Goal: Navigation & Orientation: Find specific page/section

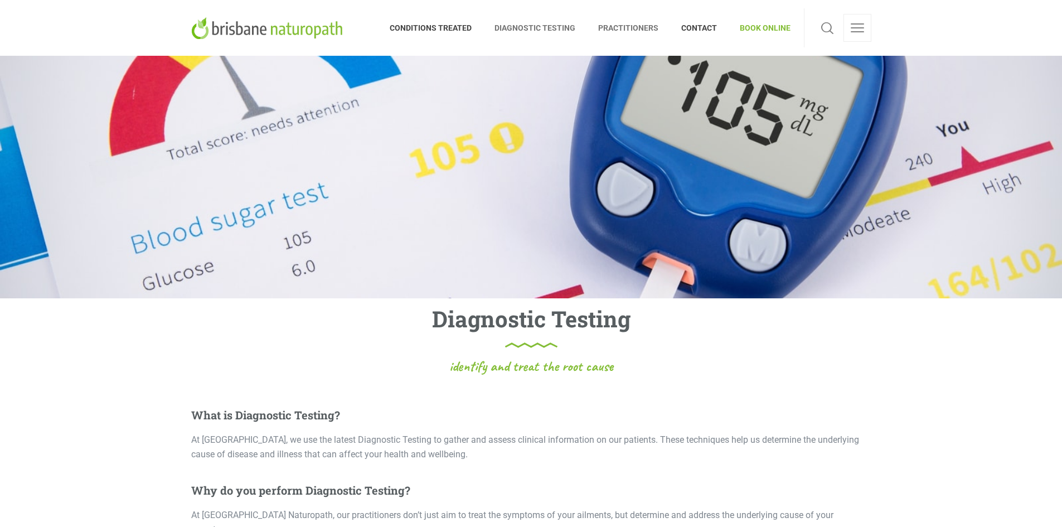
click at [646, 27] on span "PRACTITIONERS" at bounding box center [628, 28] width 83 height 18
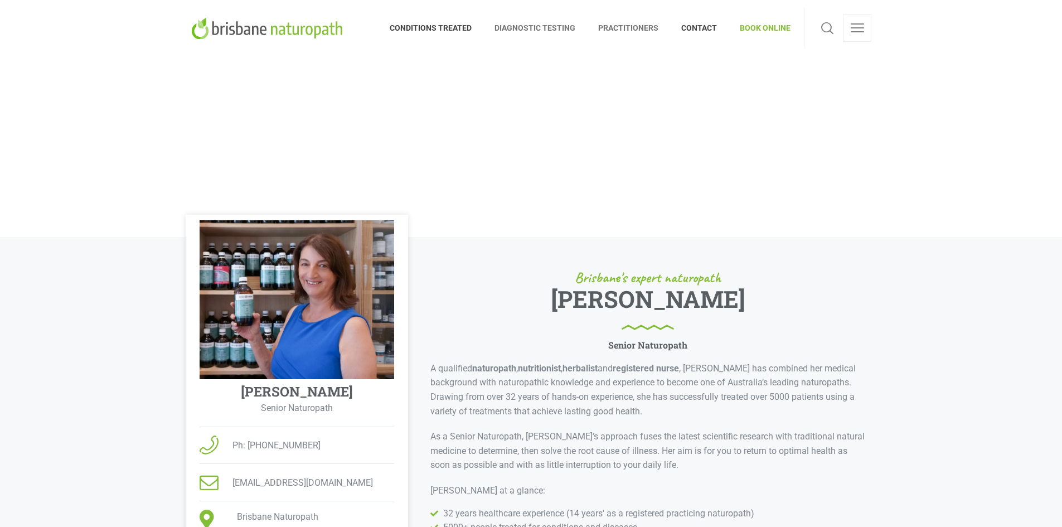
click at [558, 26] on span "DIAGNOSTIC TESTING" at bounding box center [535, 28] width 104 height 18
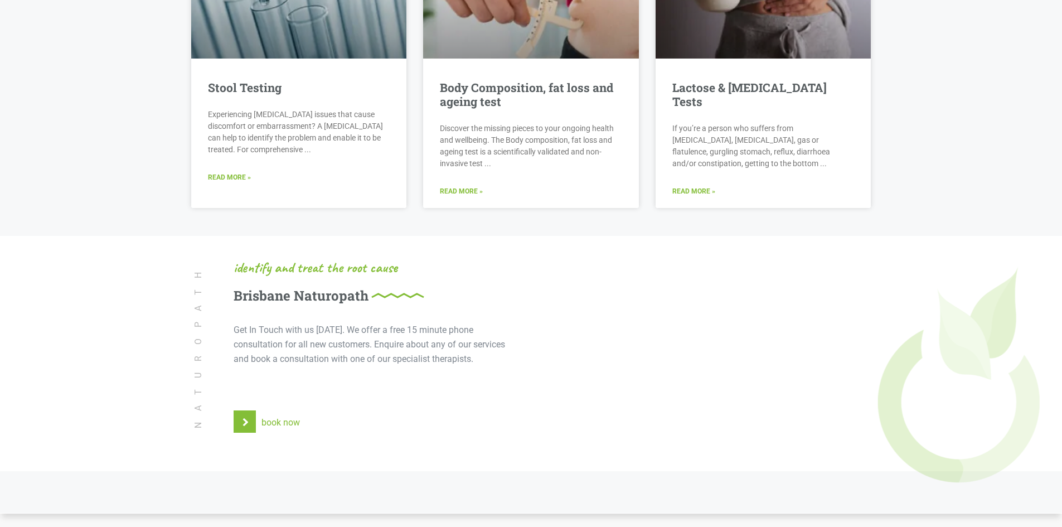
scroll to position [2341, 0]
